Goal: Information Seeking & Learning: Check status

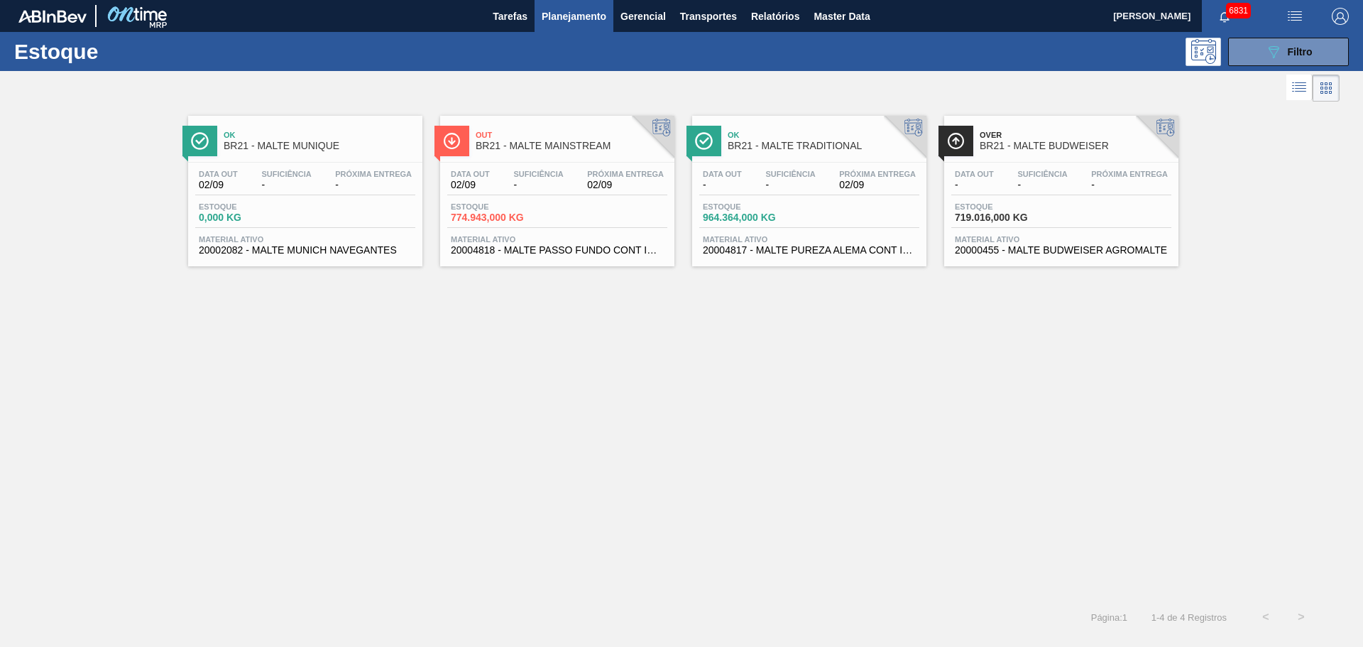
click at [1061, 548] on div "Ok BR21 - MALTE MUNIQUE Data [DATE] Suficiência - Próxima Entrega - Estoque 0,0…" at bounding box center [681, 352] width 1363 height 494
click at [1298, 50] on span "Filtro" at bounding box center [1300, 51] width 25 height 11
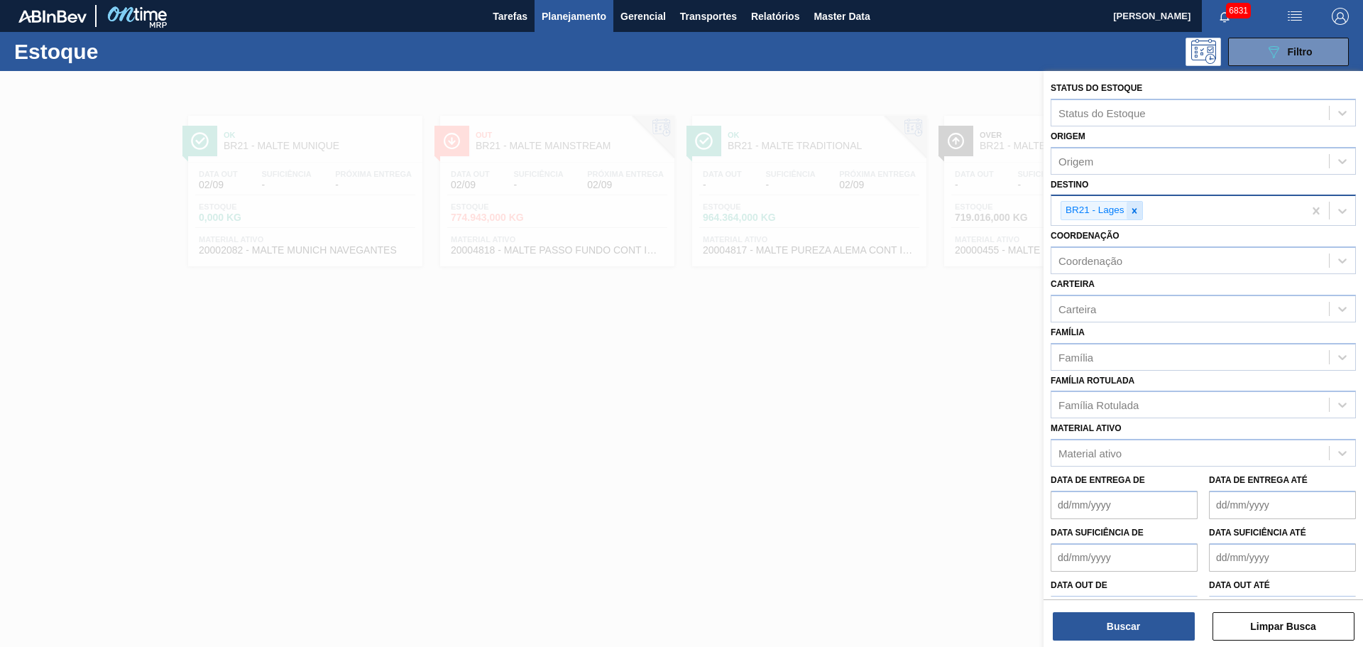
click at [1140, 209] on div at bounding box center [1135, 211] width 16 height 18
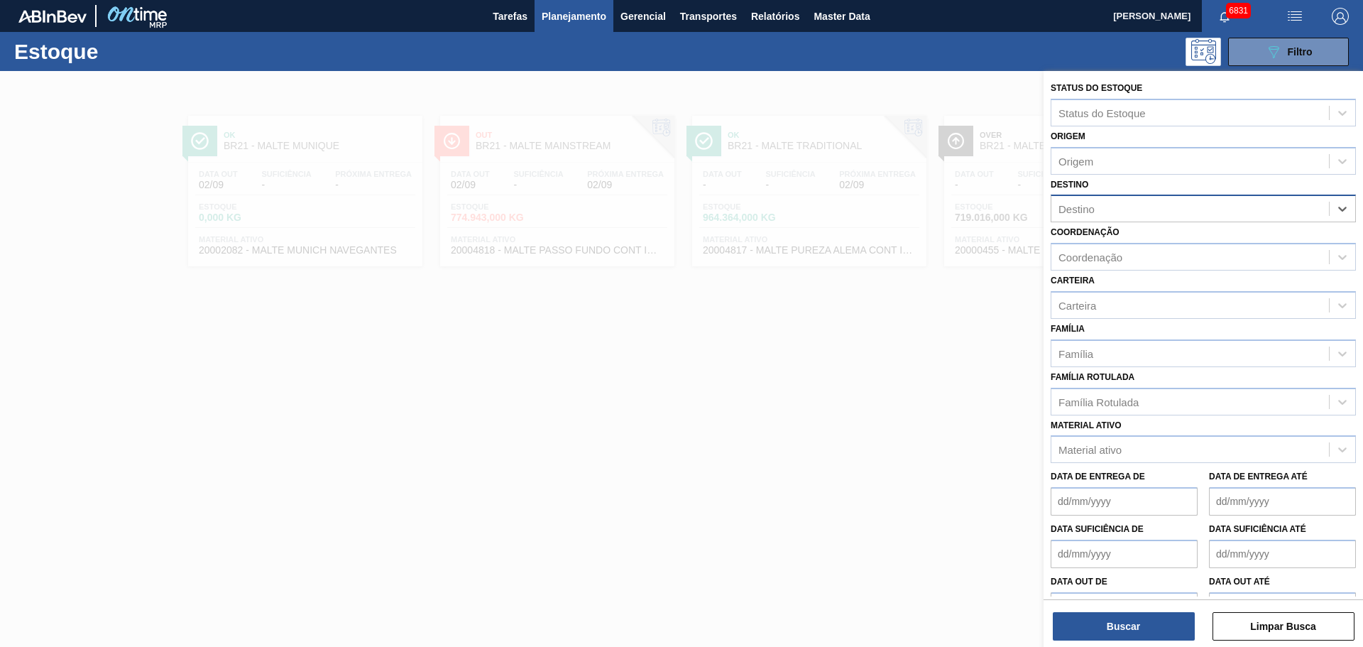
click at [1140, 208] on div "Destino" at bounding box center [1190, 209] width 278 height 21
type input "uber"
click at [1140, 244] on div "BR26 - [GEOGRAPHIC_DATA]" at bounding box center [1203, 244] width 305 height 26
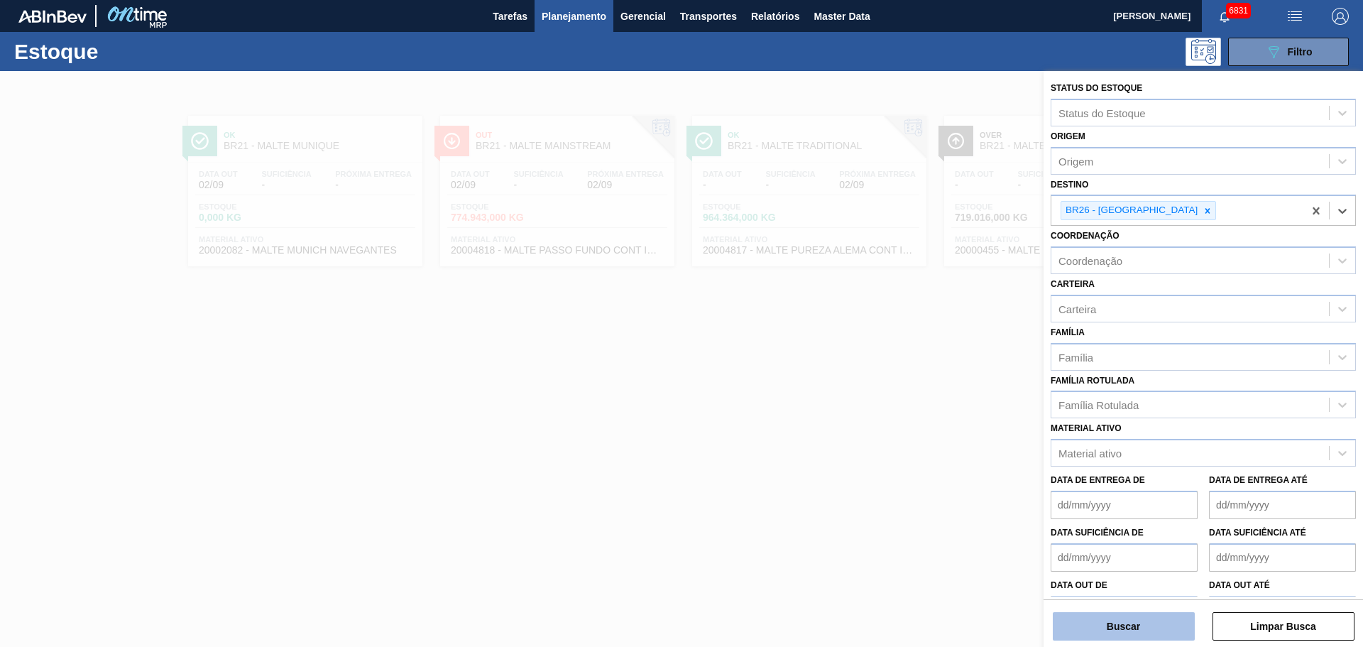
click at [1168, 630] on button "Buscar" at bounding box center [1124, 626] width 142 height 28
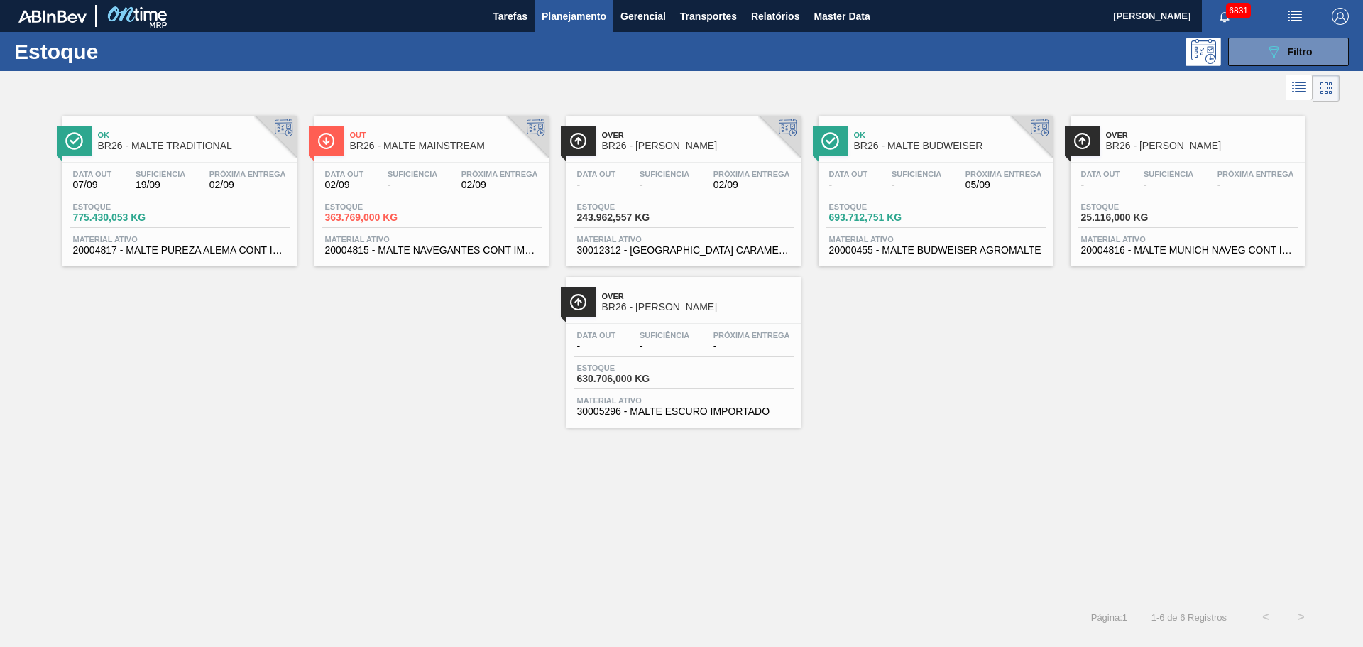
click at [456, 218] on div "Estoque 363.769,000 KG" at bounding box center [432, 215] width 220 height 26
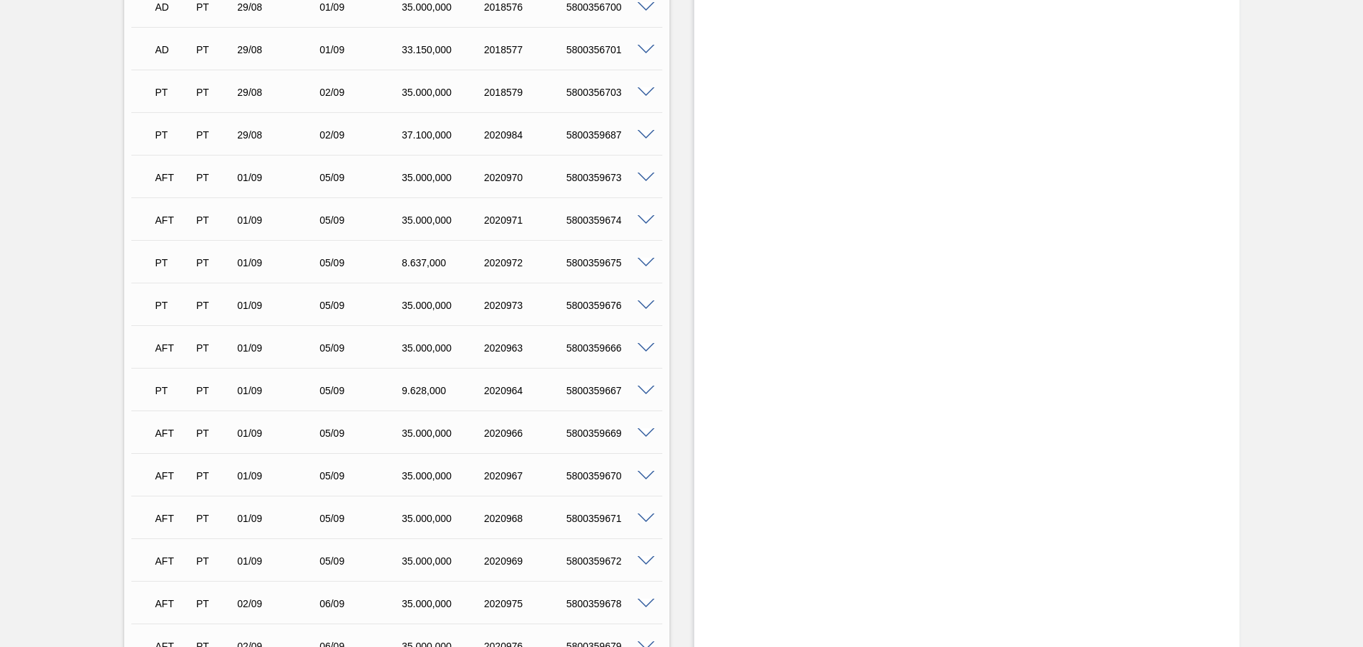
scroll to position [740, 0]
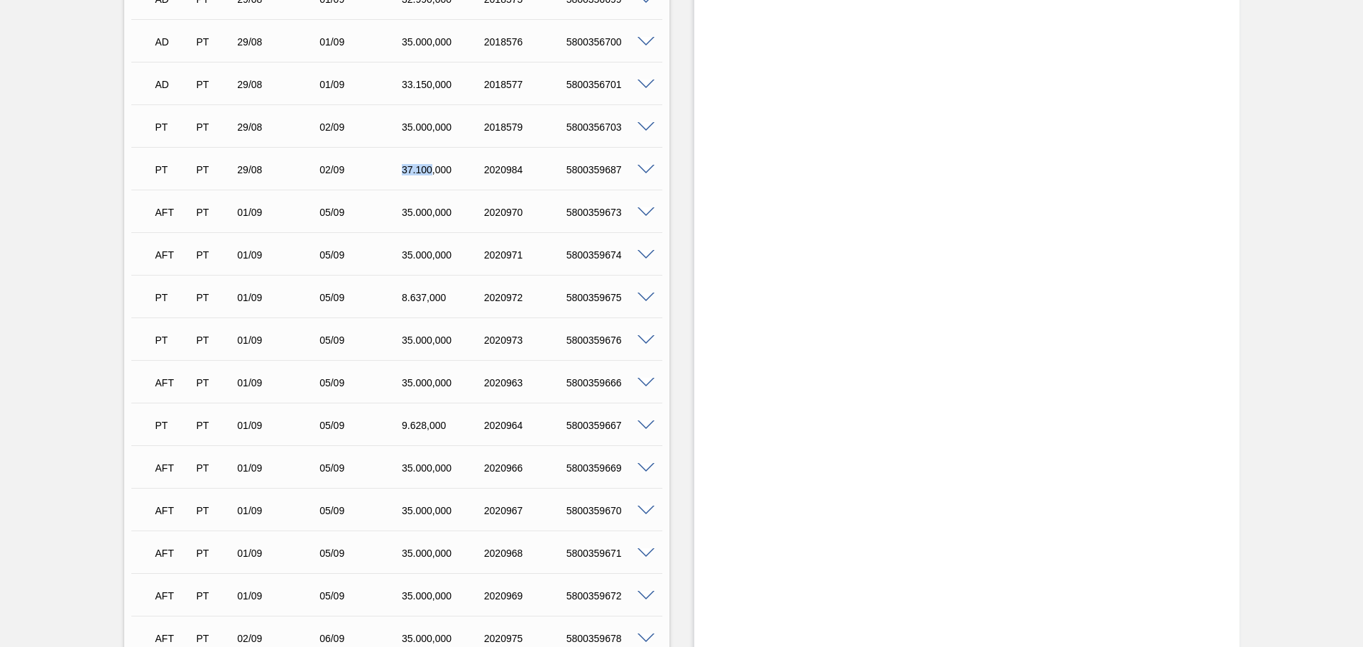
drag, startPoint x: 395, startPoint y: 165, endPoint x: 432, endPoint y: 168, distance: 37.7
click at [432, 168] on div "37.100,000" at bounding box center [434, 169] width 82 height 11
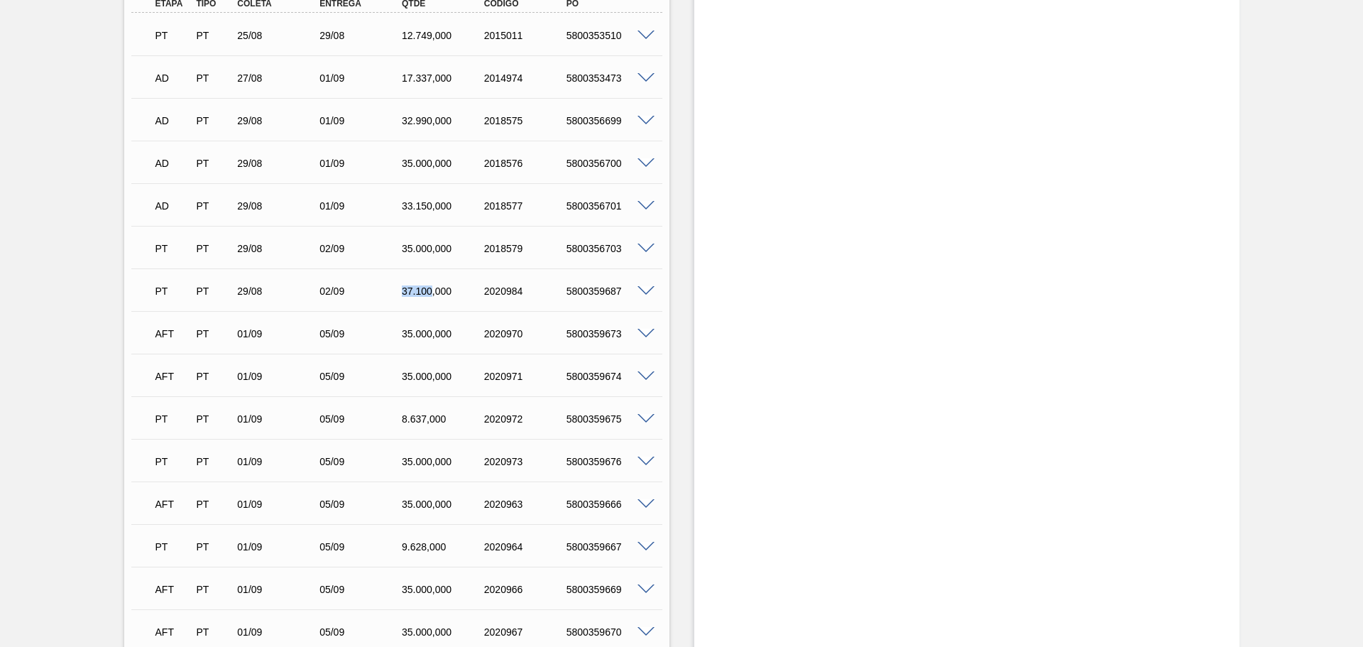
scroll to position [598, 0]
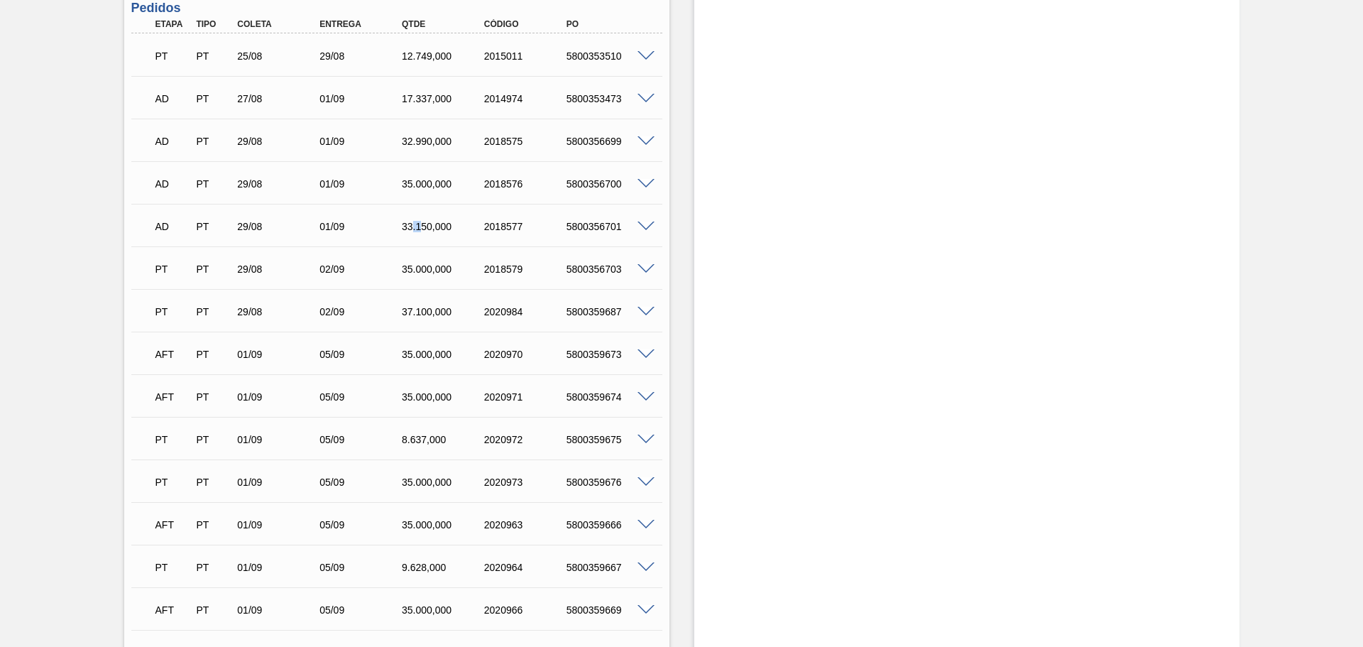
drag, startPoint x: 410, startPoint y: 224, endPoint x: 420, endPoint y: 224, distance: 9.2
click at [420, 224] on div "33.150,000" at bounding box center [444, 226] width 92 height 11
drag, startPoint x: 403, startPoint y: 151, endPoint x: 434, endPoint y: 138, distance: 34.0
click at [429, 141] on div "AD PT 29/08 01/09 32.990,000 2018575 5800356699" at bounding box center [392, 140] width 493 height 28
drag, startPoint x: 411, startPoint y: 104, endPoint x: 434, endPoint y: 89, distance: 27.2
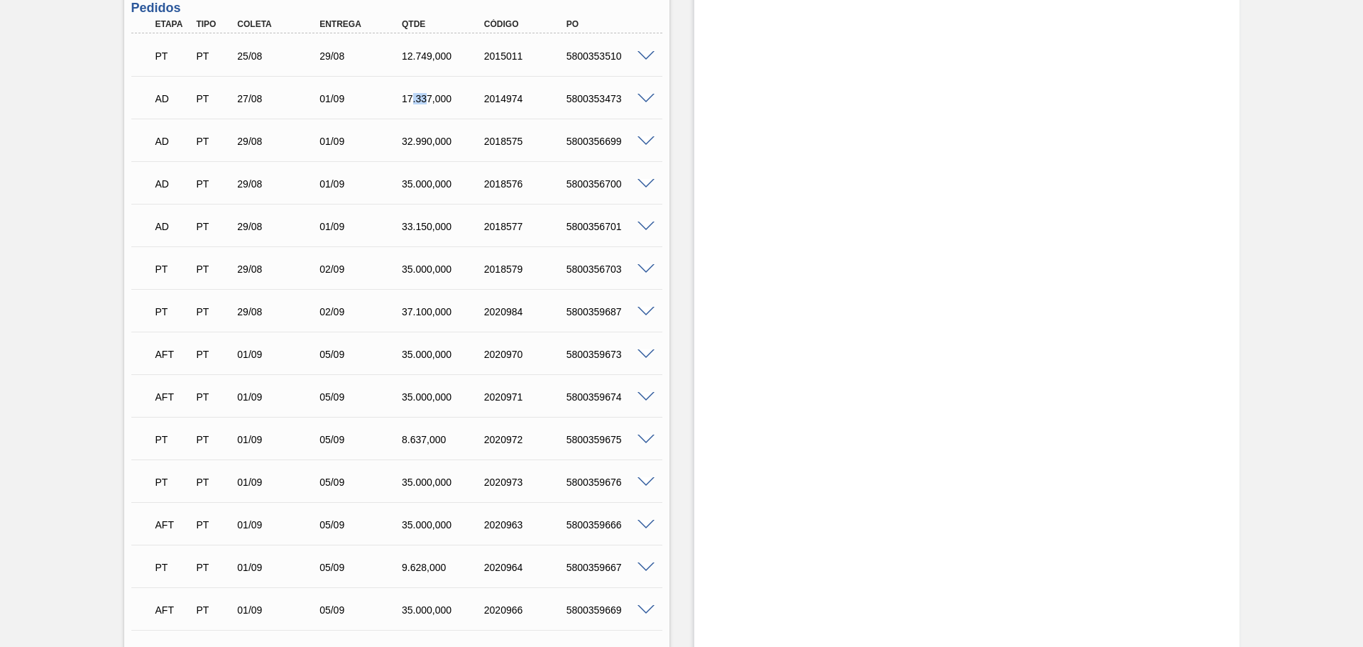
click at [429, 94] on div "AD PT 27/08 01/09 17.337,000 2014974 5800353473" at bounding box center [392, 97] width 493 height 28
drag, startPoint x: 414, startPoint y: 50, endPoint x: 437, endPoint y: 50, distance: 22.7
click at [435, 50] on div "PT PT 25/08 29/08 12.749,000 2015011 5800353510" at bounding box center [392, 54] width 493 height 28
drag, startPoint x: 411, startPoint y: 95, endPoint x: 446, endPoint y: 95, distance: 34.8
click at [443, 95] on div "17.337,000" at bounding box center [444, 98] width 92 height 11
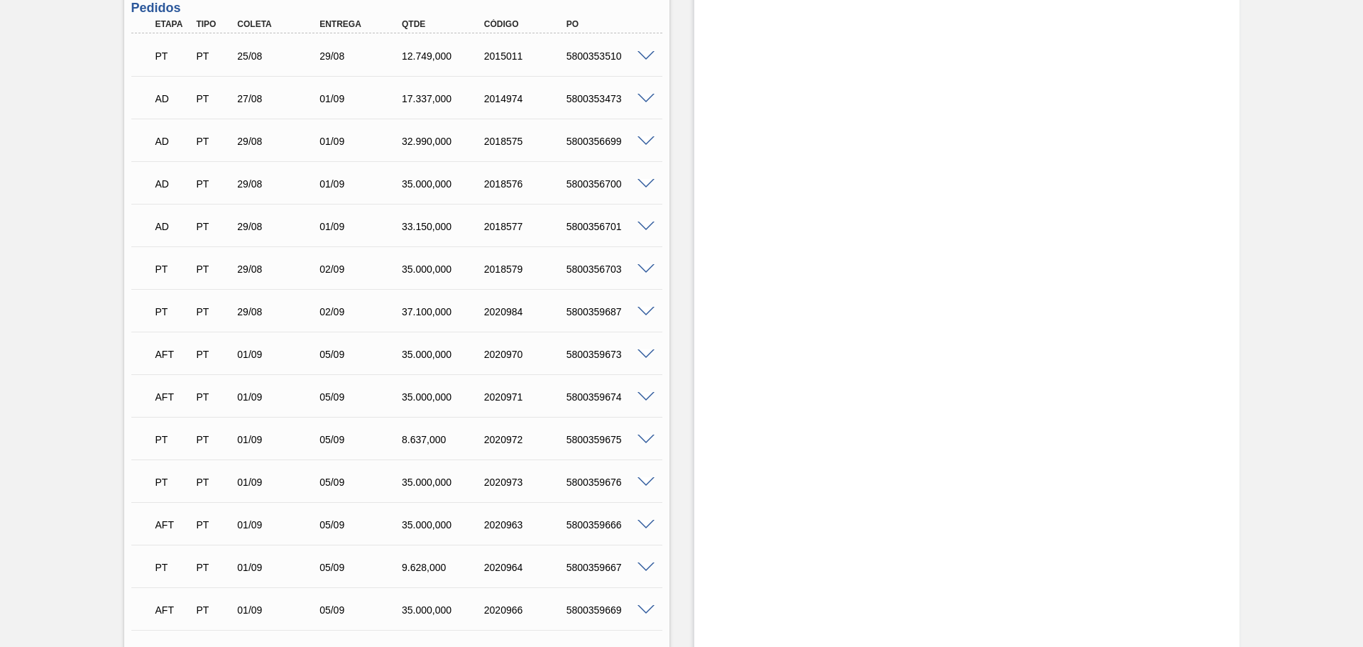
drag, startPoint x: 419, startPoint y: 138, endPoint x: 432, endPoint y: 138, distance: 12.8
click at [431, 138] on div "32.990,000" at bounding box center [444, 141] width 92 height 11
drag, startPoint x: 405, startPoint y: 187, endPoint x: 420, endPoint y: 186, distance: 15.6
click at [420, 186] on div "35.000,000" at bounding box center [444, 183] width 92 height 11
drag, startPoint x: 403, startPoint y: 314, endPoint x: 444, endPoint y: 317, distance: 42.0
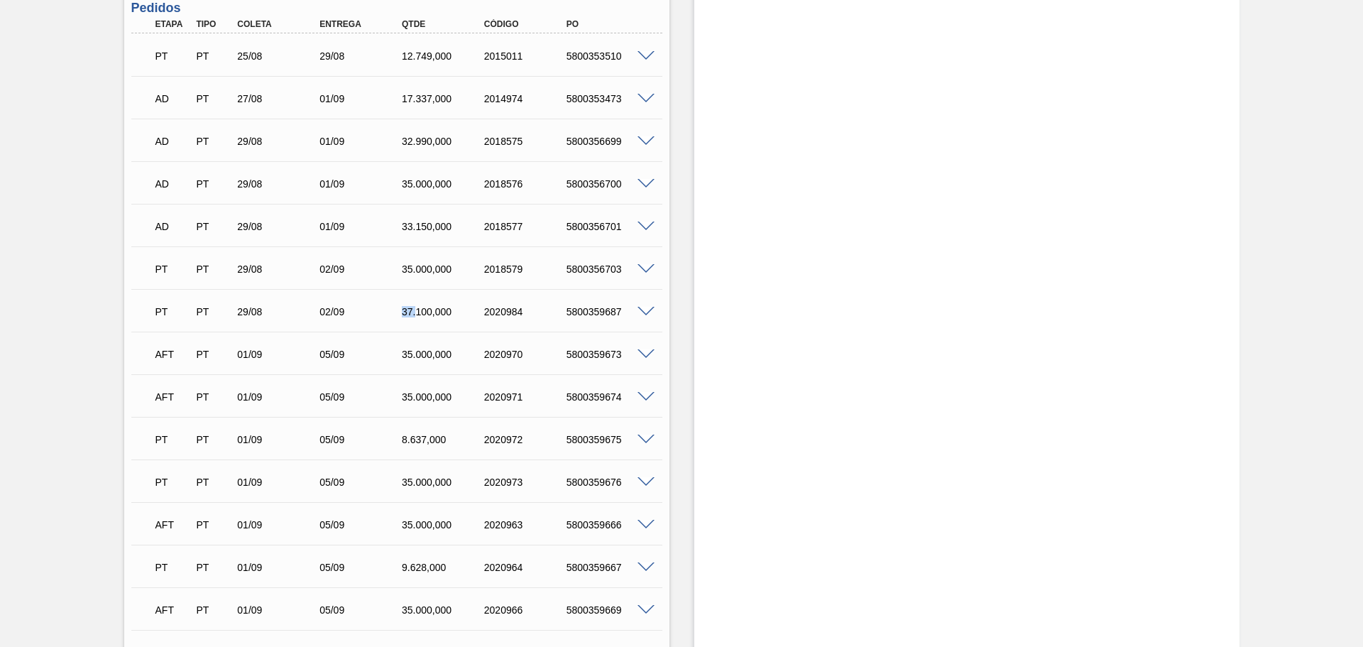
click at [433, 314] on div "37.100,000" at bounding box center [444, 311] width 92 height 11
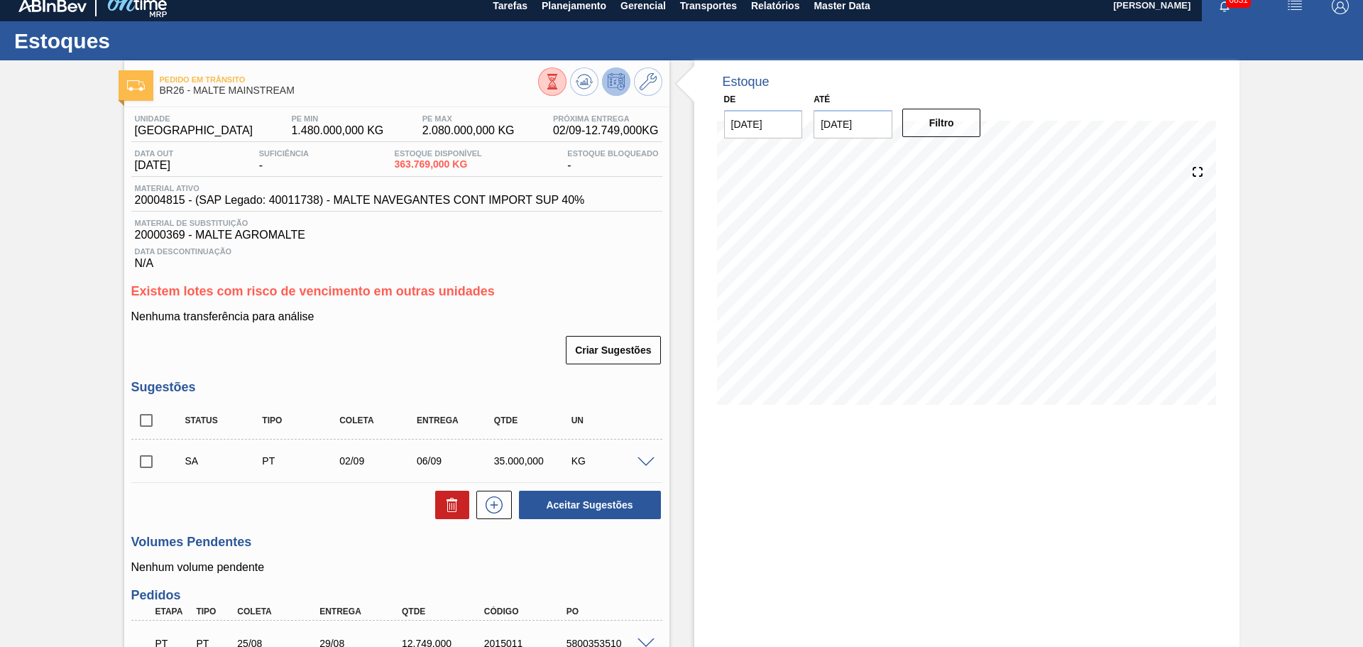
scroll to position [0, 0]
